Goal: Task Accomplishment & Management: Manage account settings

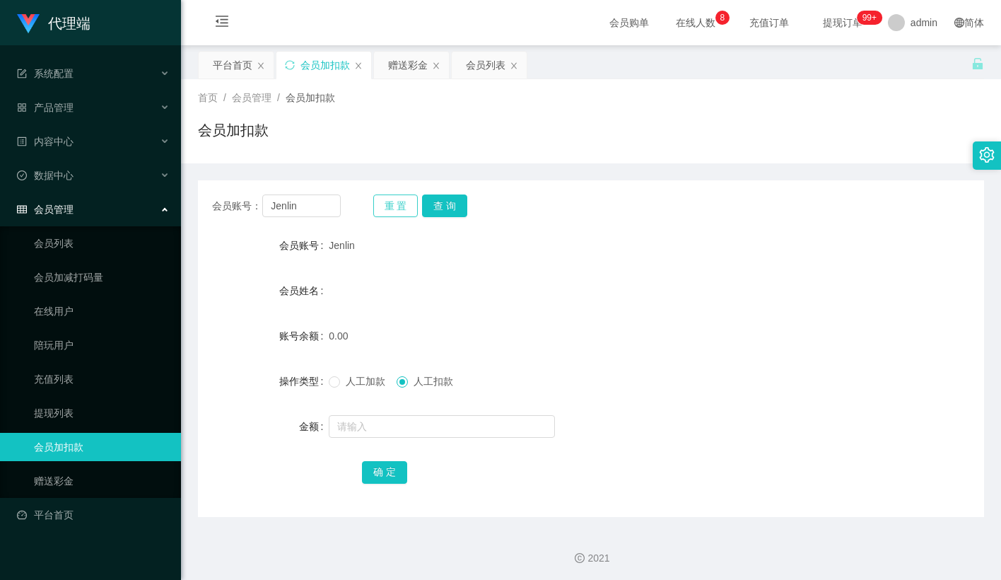
click at [391, 206] on button "重 置" at bounding box center [395, 205] width 45 height 23
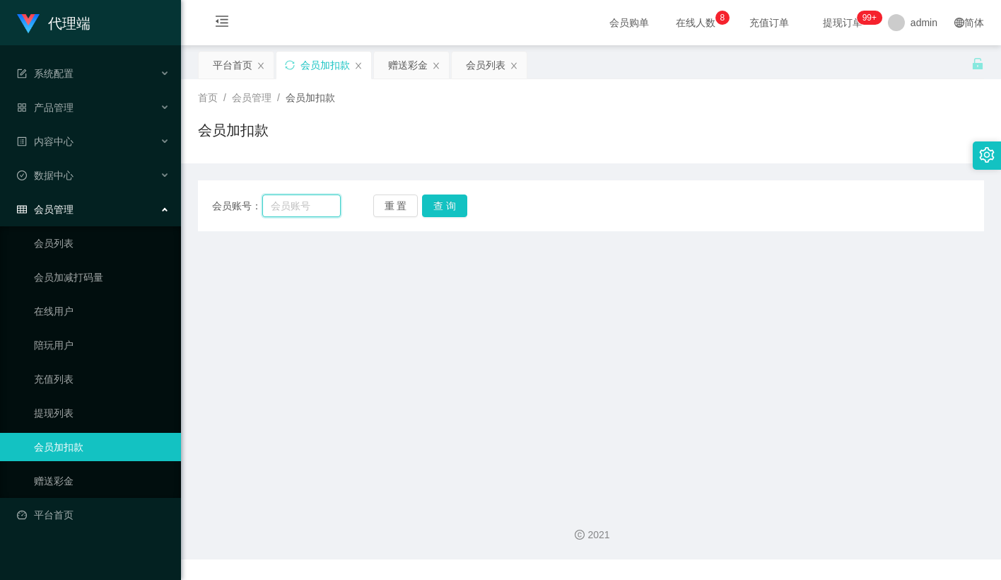
click at [306, 202] on input "text" at bounding box center [301, 205] width 78 height 23
paste input "sinchn95"
type input "sinchn95"
click at [444, 212] on button "查 询" at bounding box center [444, 205] width 45 height 23
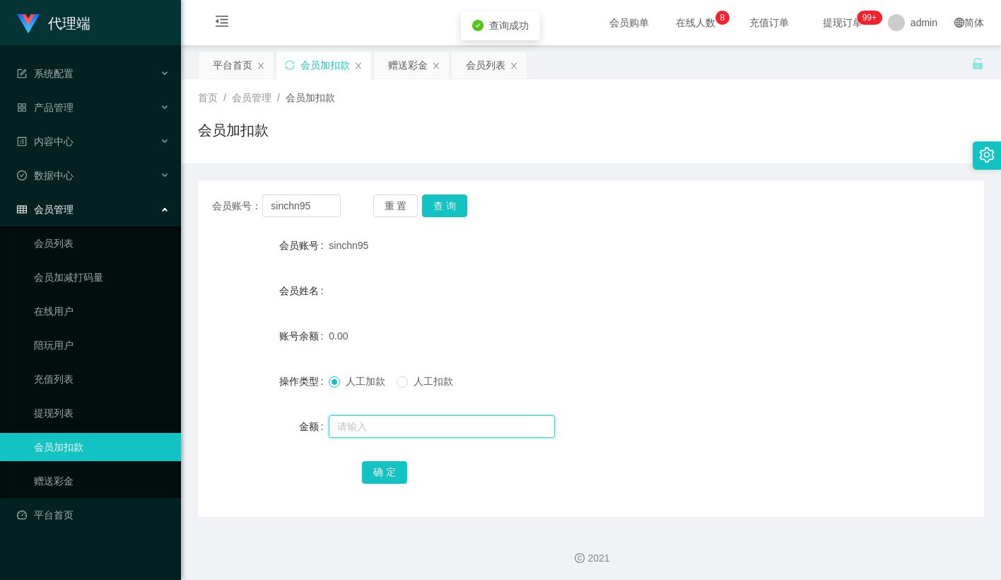
click at [363, 424] on input "text" at bounding box center [442, 426] width 226 height 23
type input "100"
click at [380, 469] on button "确 定" at bounding box center [384, 472] width 45 height 23
click at [532, 351] on form "会员账号 sinchn95 会员姓名 账号余额 0.00 操作类型 人工加款 人工扣款 金额 确 定" at bounding box center [591, 358] width 786 height 255
